Goal: Check status: Check status

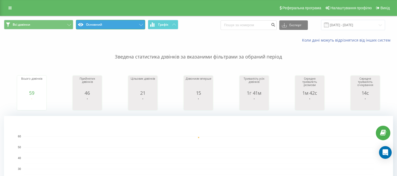
click at [109, 26] on button "Основний" at bounding box center [110, 25] width 69 height 10
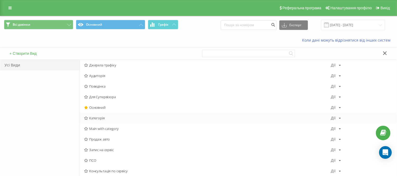
click at [98, 118] on span "Категорія" at bounding box center [207, 118] width 247 height 4
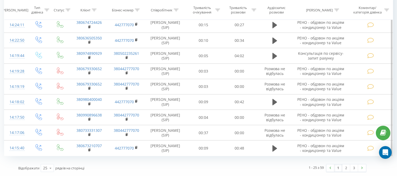
scroll to position [567, 0]
click at [348, 167] on link "2" at bounding box center [347, 167] width 8 height 7
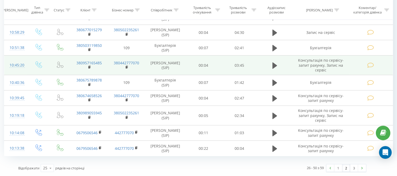
scroll to position [583, 0]
